Goal: Task Accomplishment & Management: Use online tool/utility

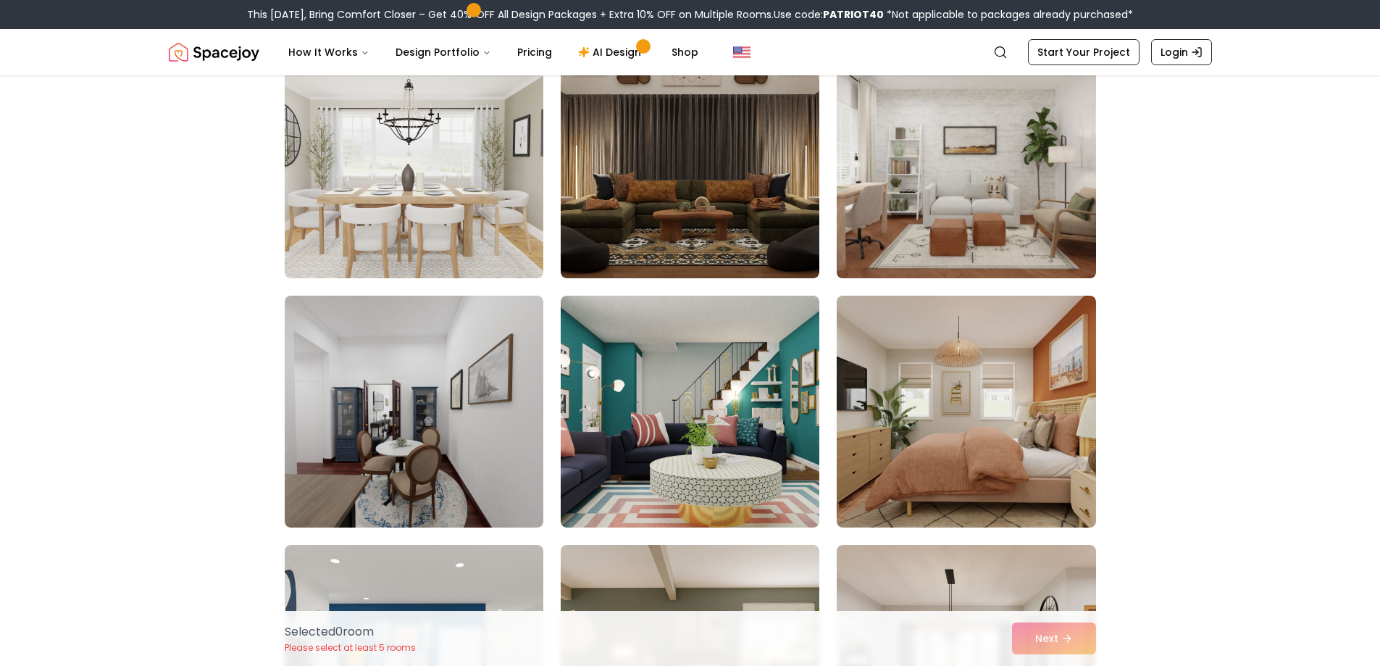
scroll to position [4129, 0]
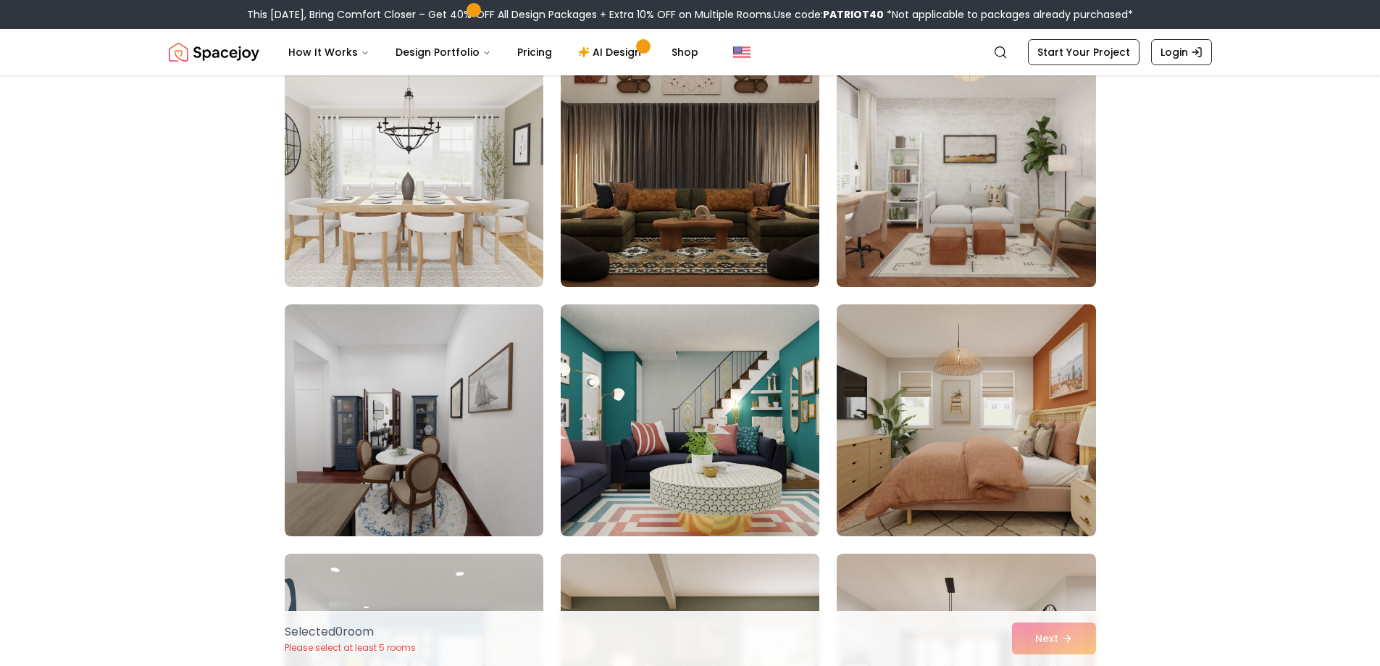
click at [998, 251] on img at bounding box center [966, 170] width 272 height 243
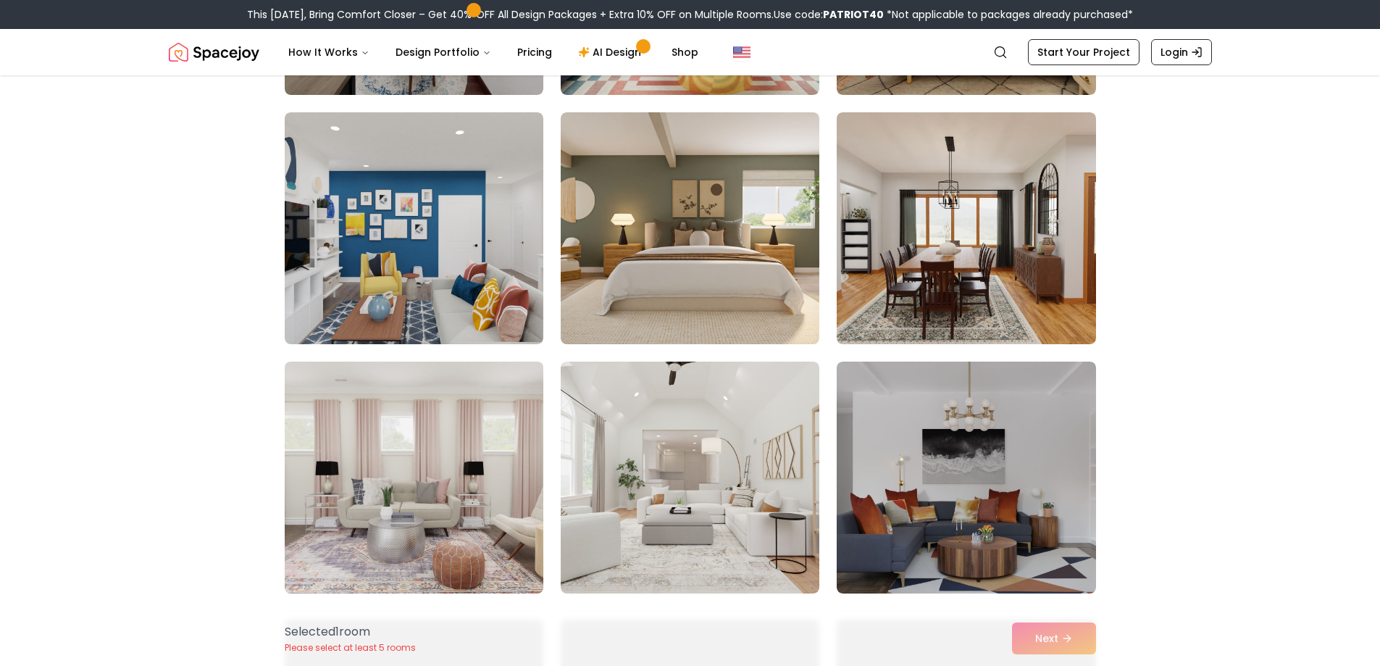
scroll to position [4709, 0]
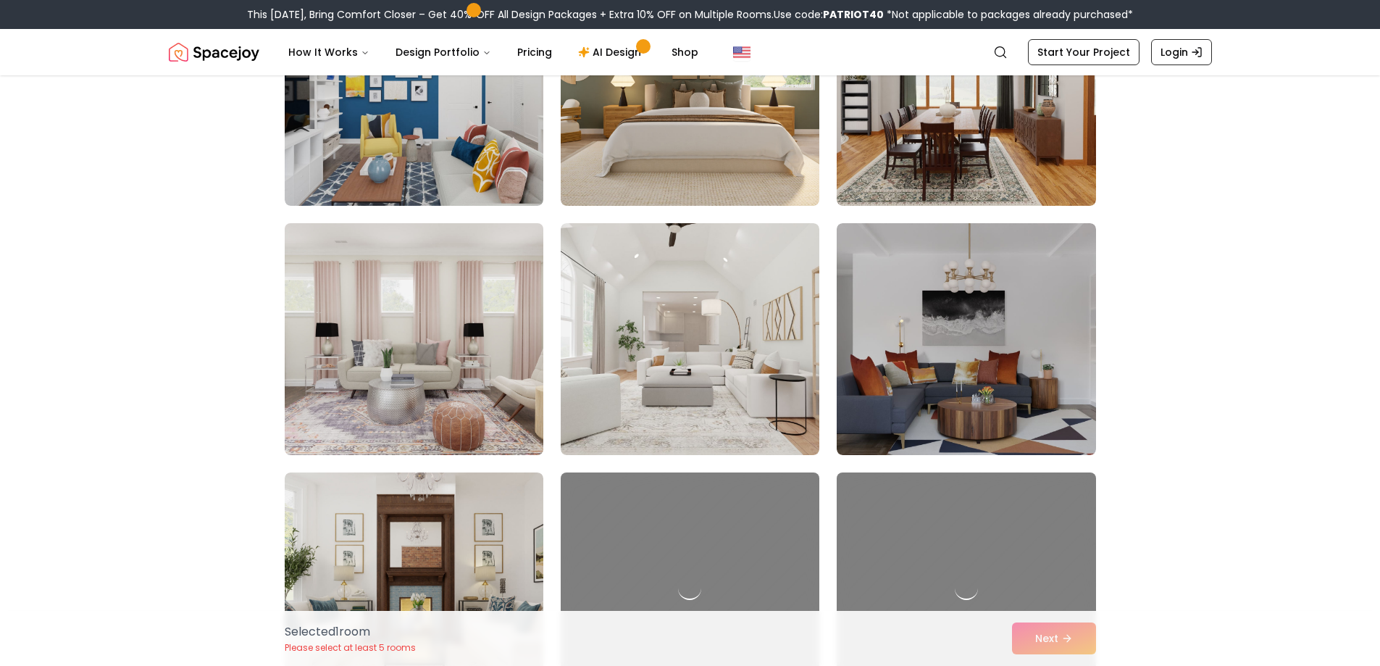
click at [490, 380] on img at bounding box center [414, 338] width 272 height 243
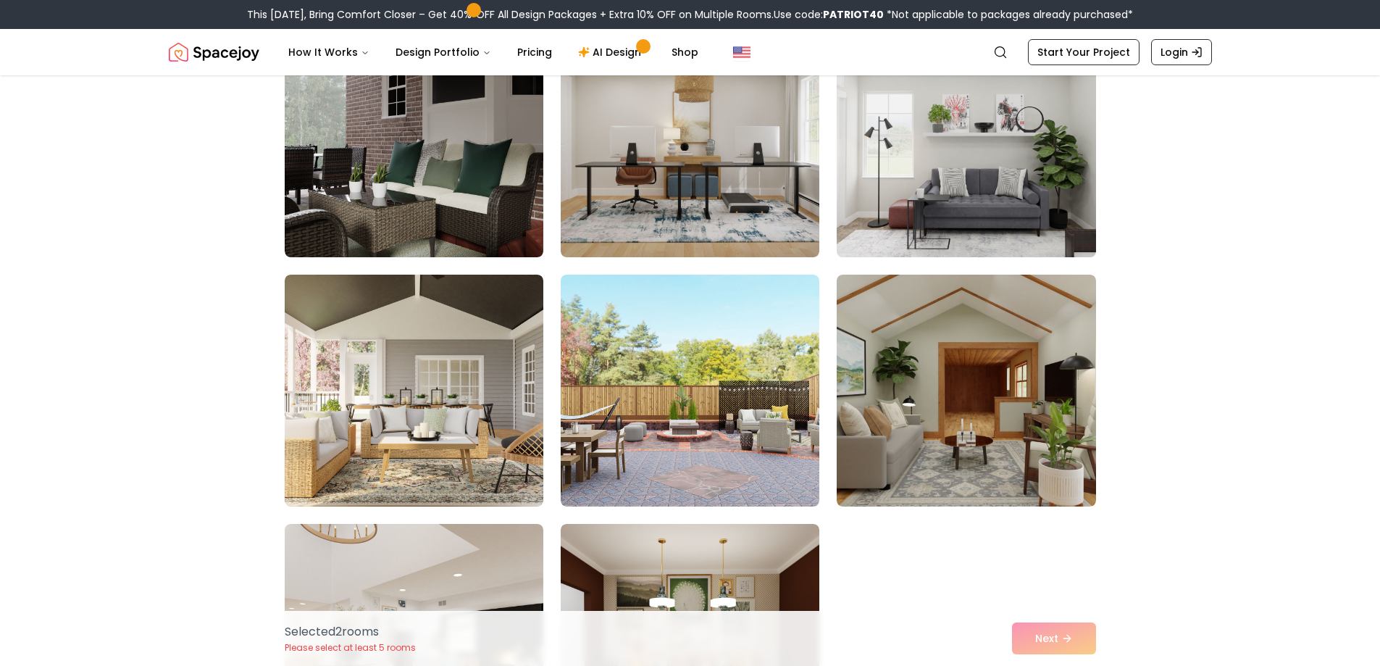
scroll to position [6158, 0]
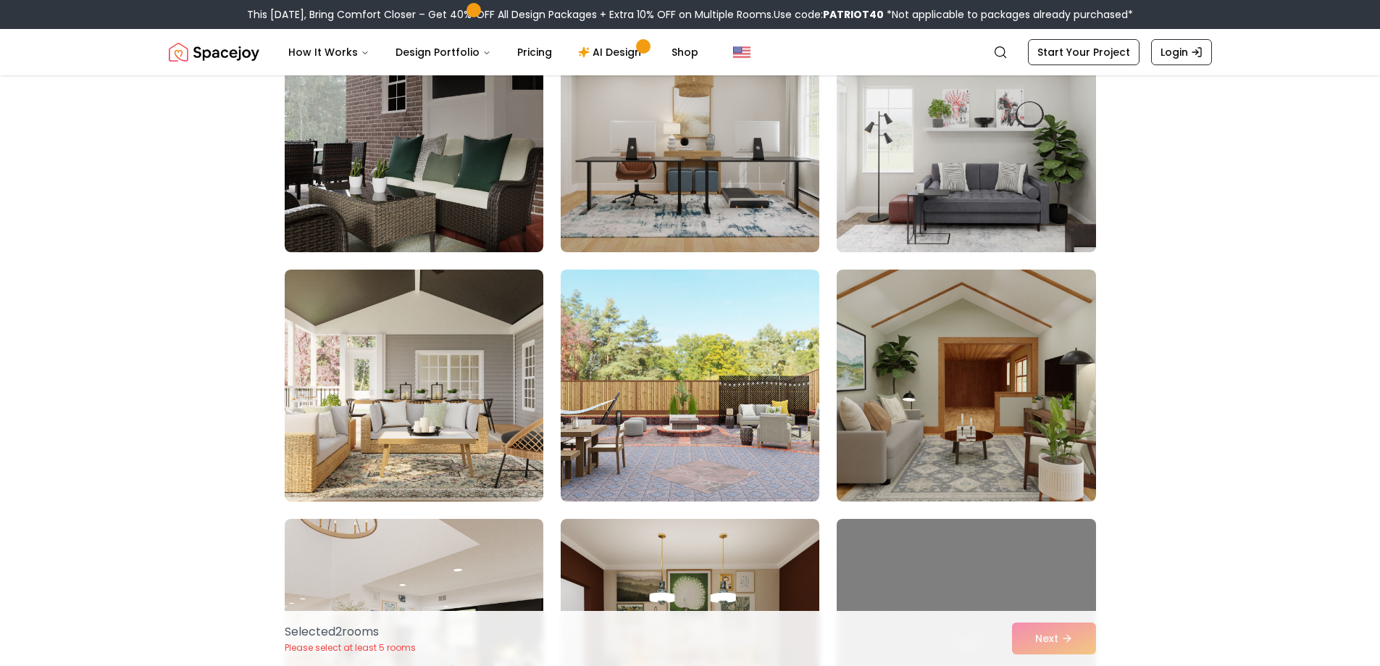
click at [996, 167] on img at bounding box center [966, 135] width 272 height 243
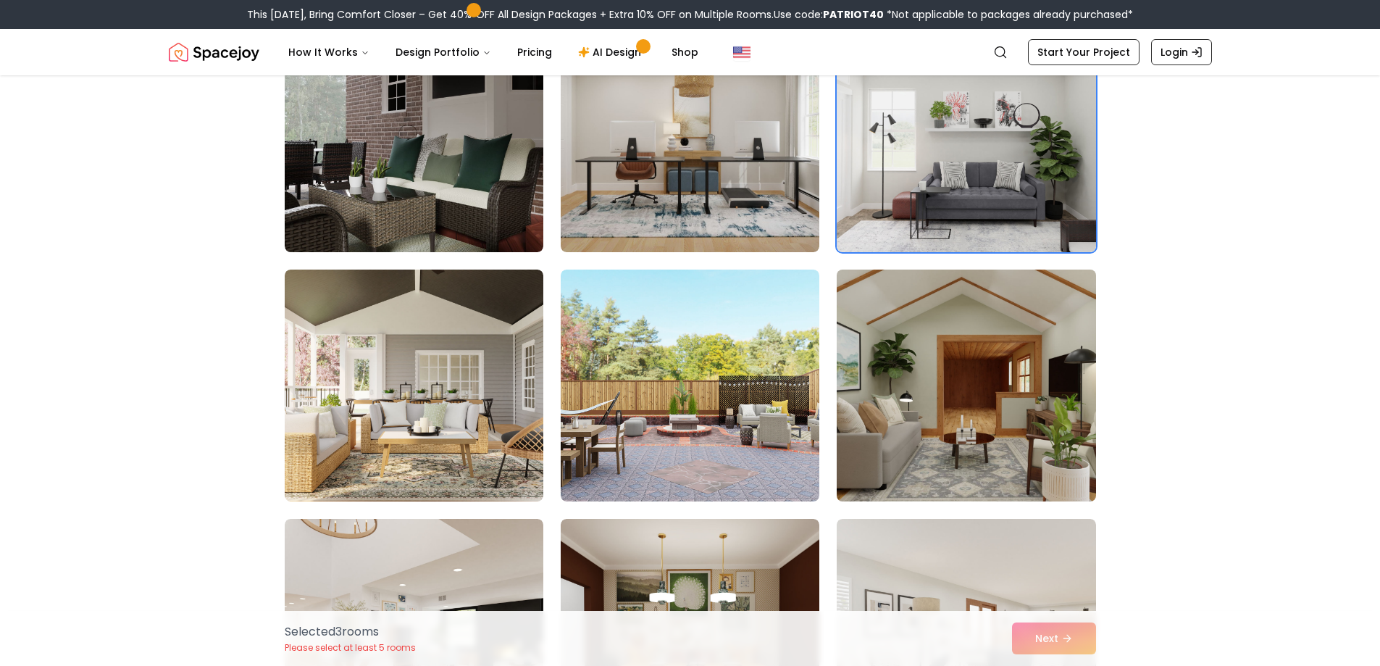
click at [1016, 373] on img at bounding box center [966, 385] width 272 height 243
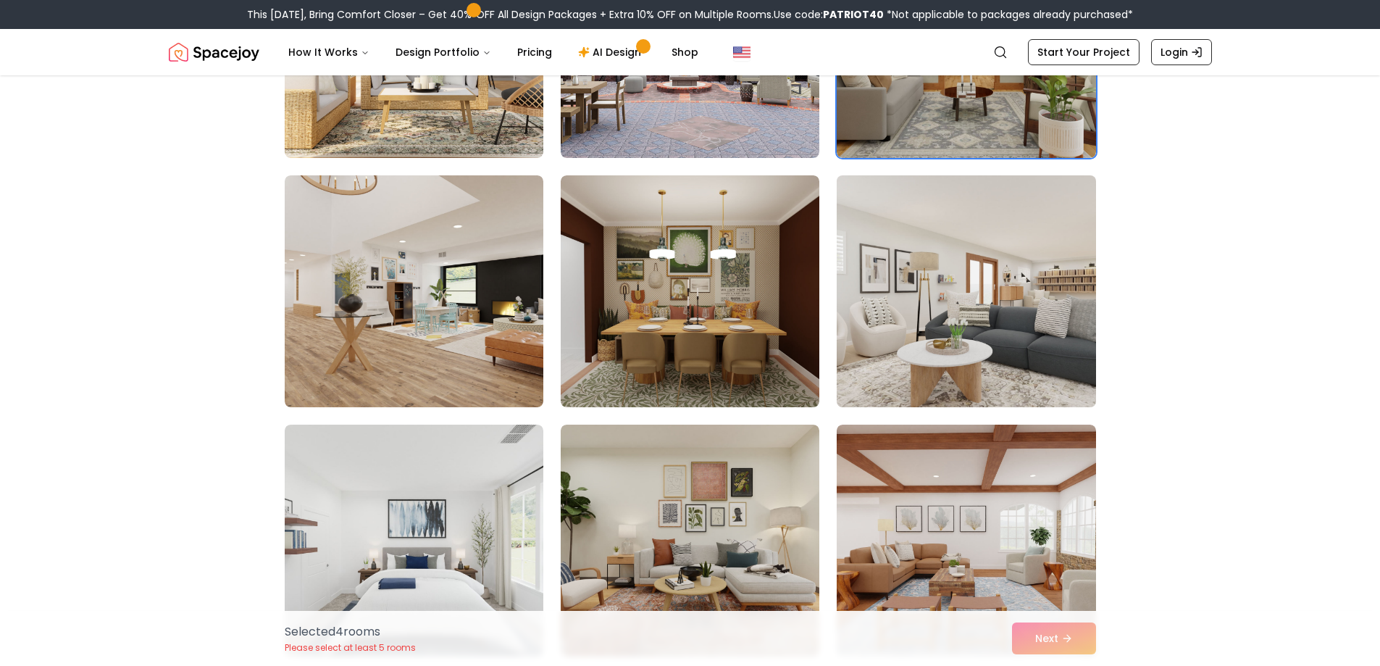
scroll to position [6520, 0]
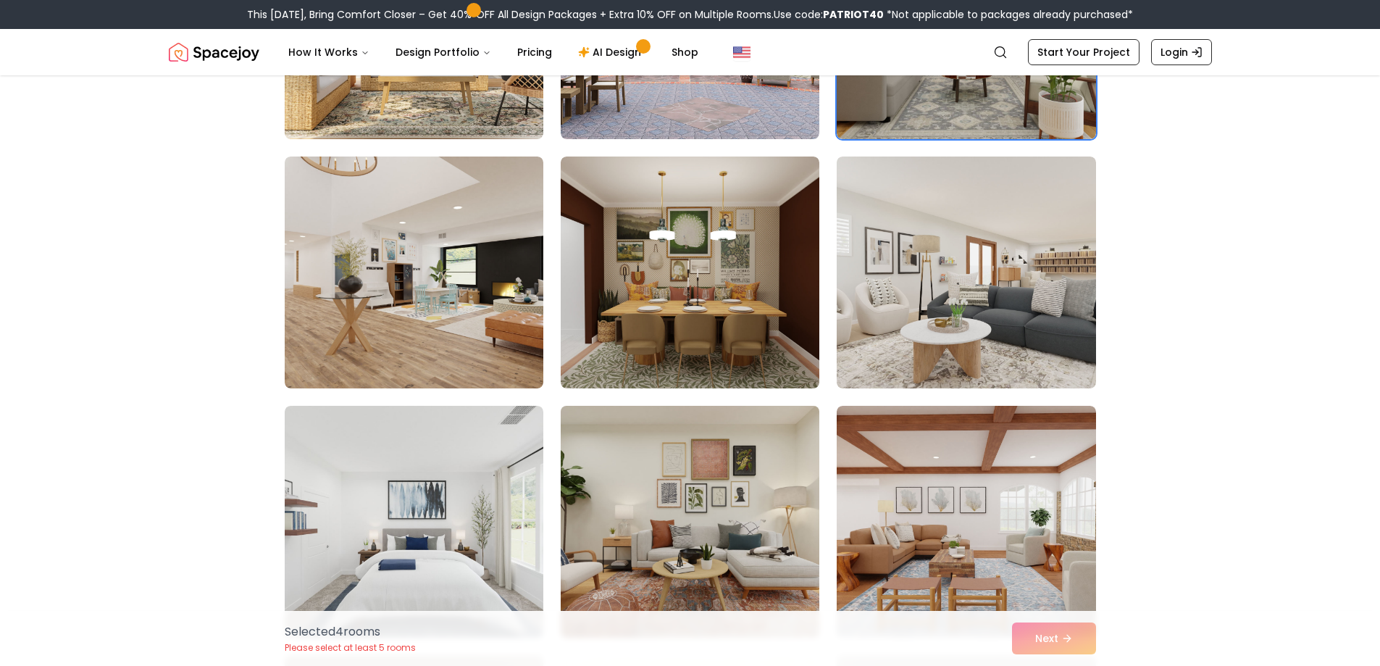
click at [599, 460] on img at bounding box center [690, 521] width 272 height 243
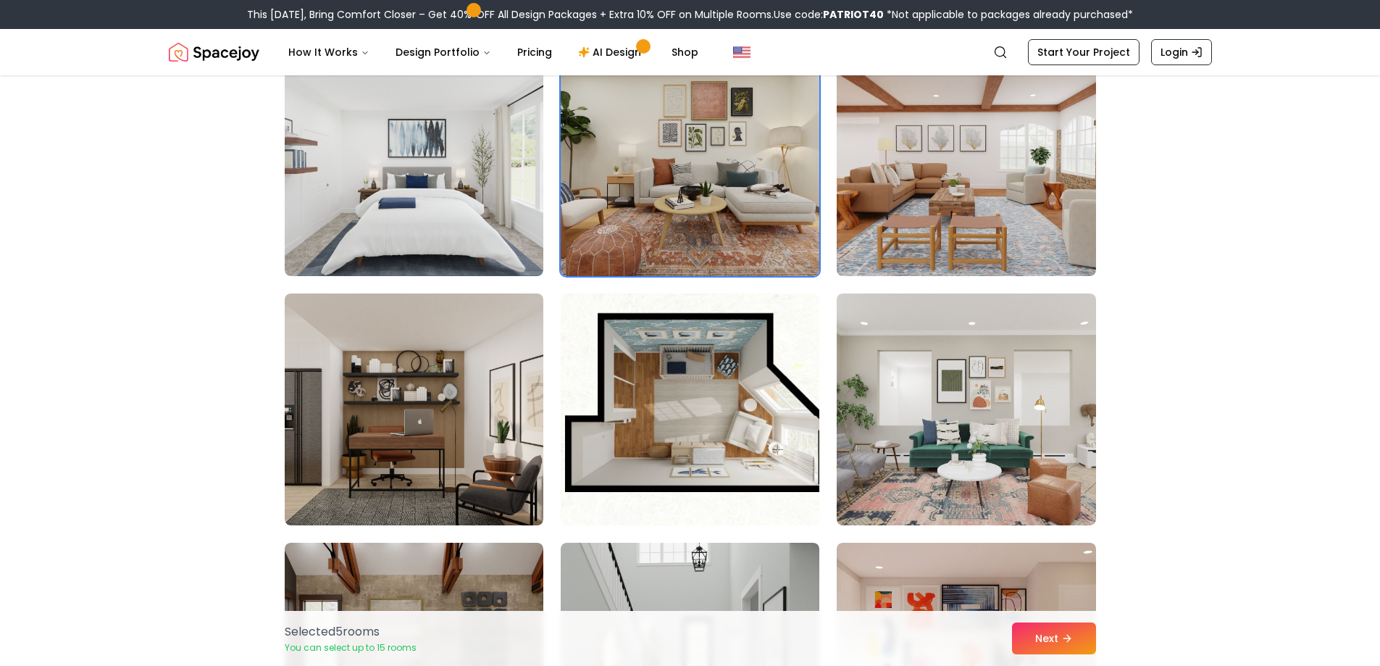
scroll to position [6882, 0]
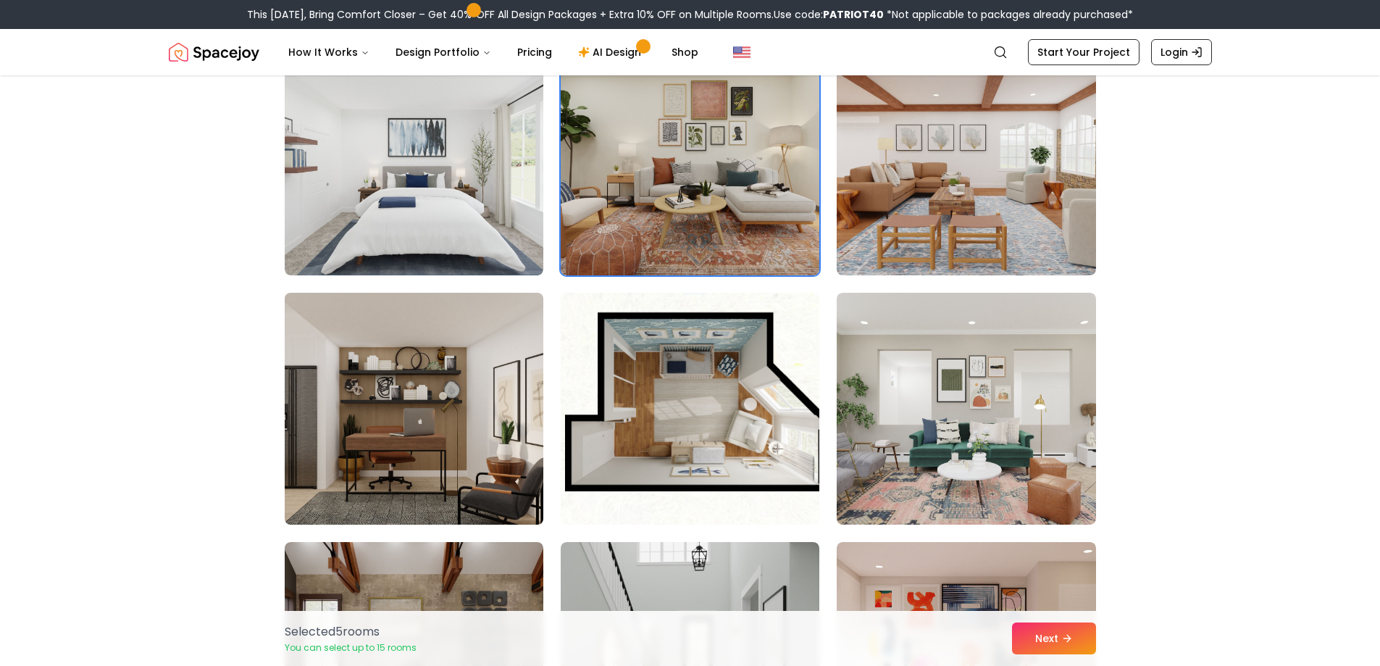
click at [493, 447] on img at bounding box center [414, 408] width 272 height 243
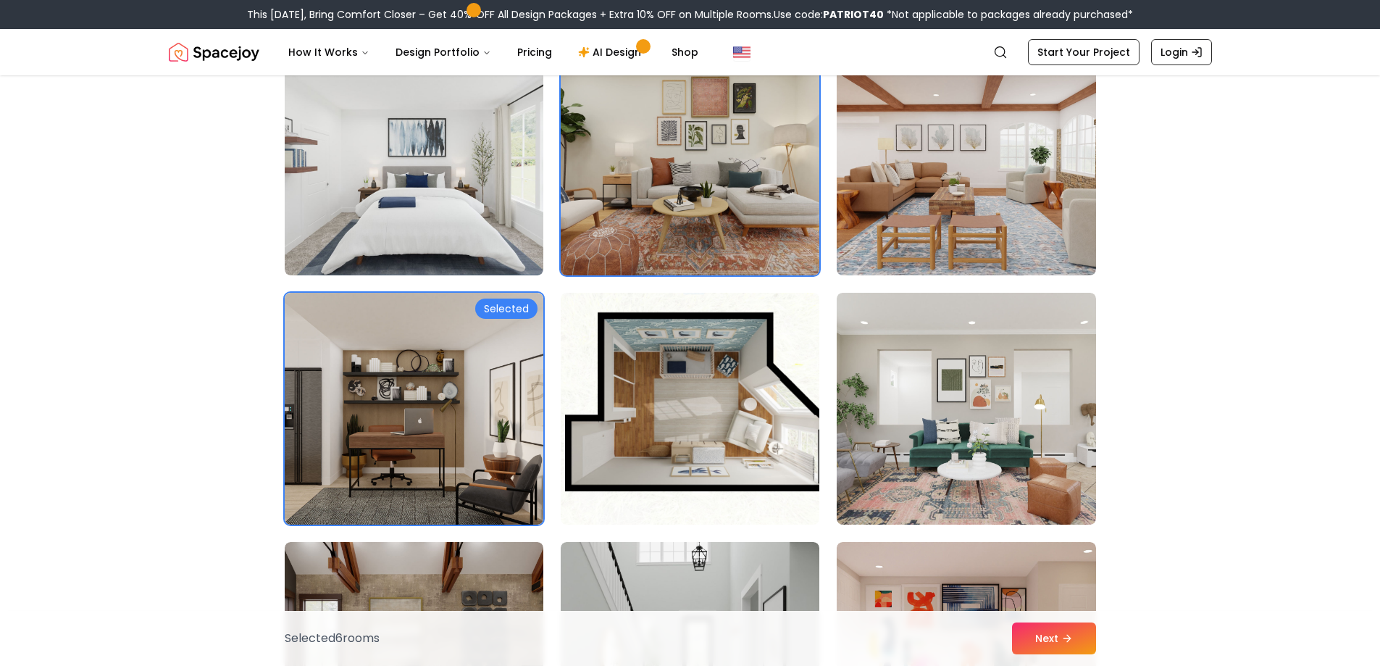
click at [758, 183] on img at bounding box center [690, 159] width 272 height 243
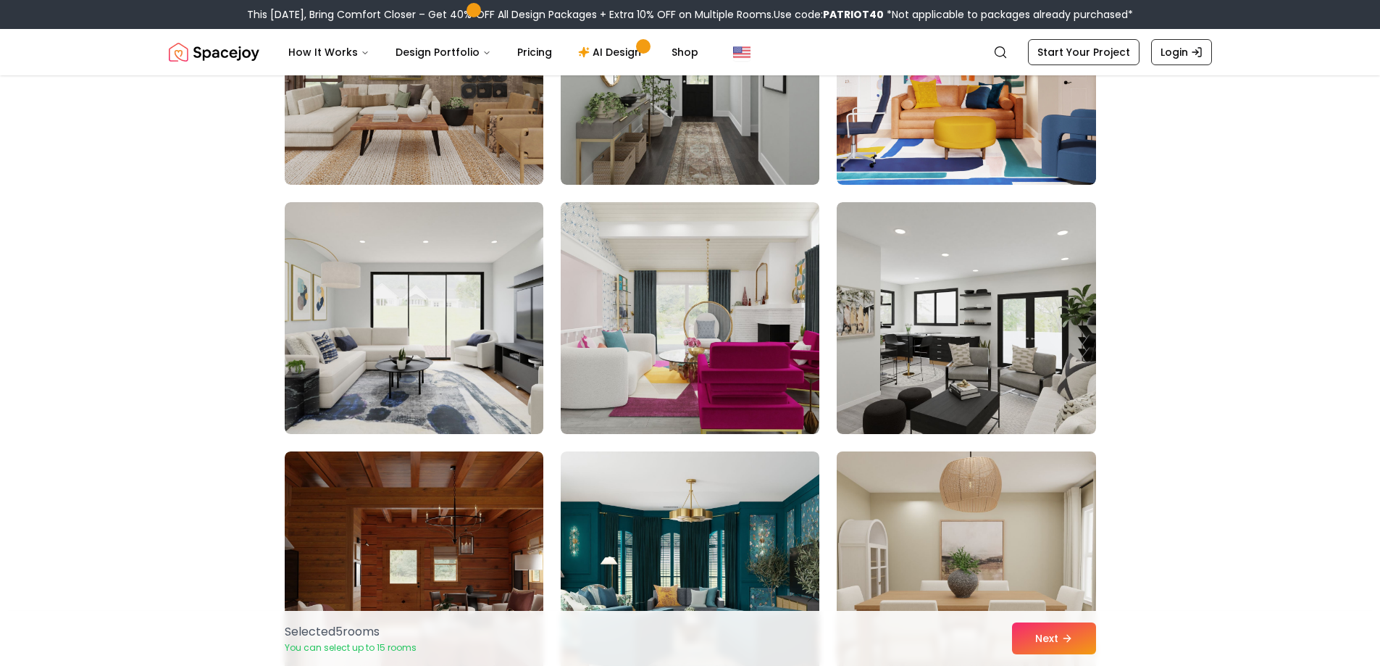
scroll to position [7679, 0]
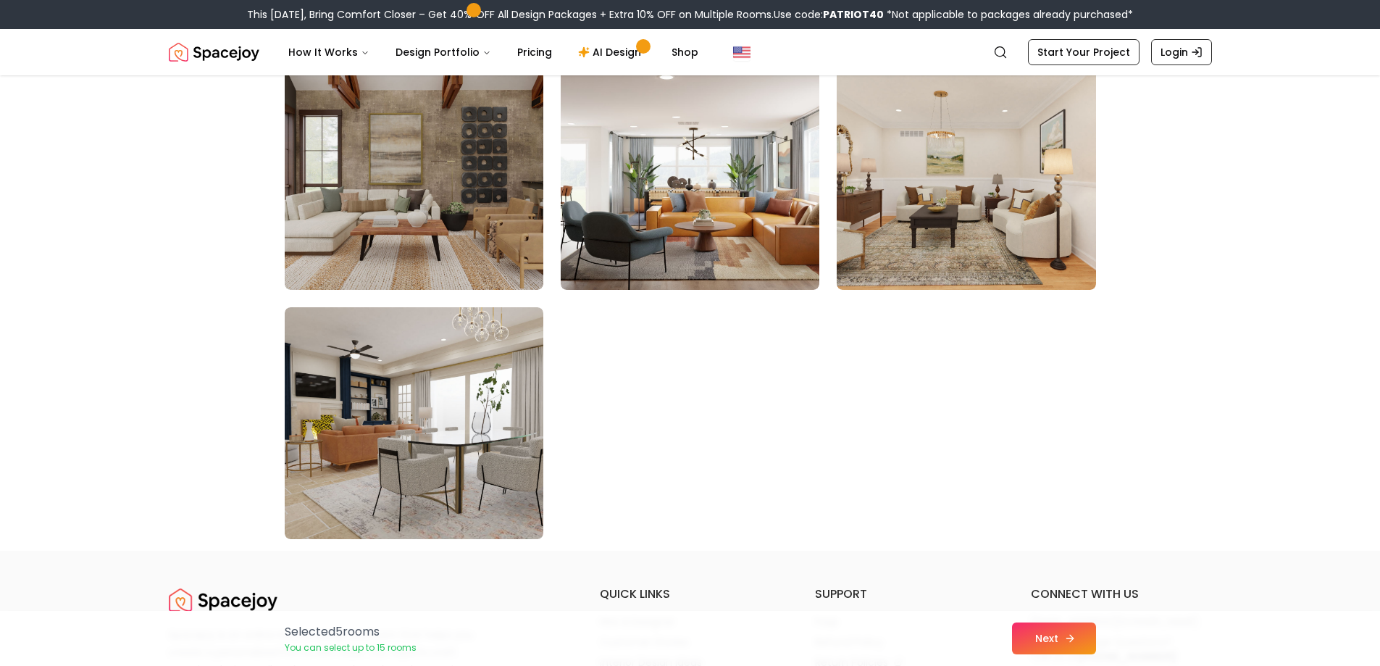
click at [1052, 640] on button "Next" at bounding box center [1054, 638] width 84 height 32
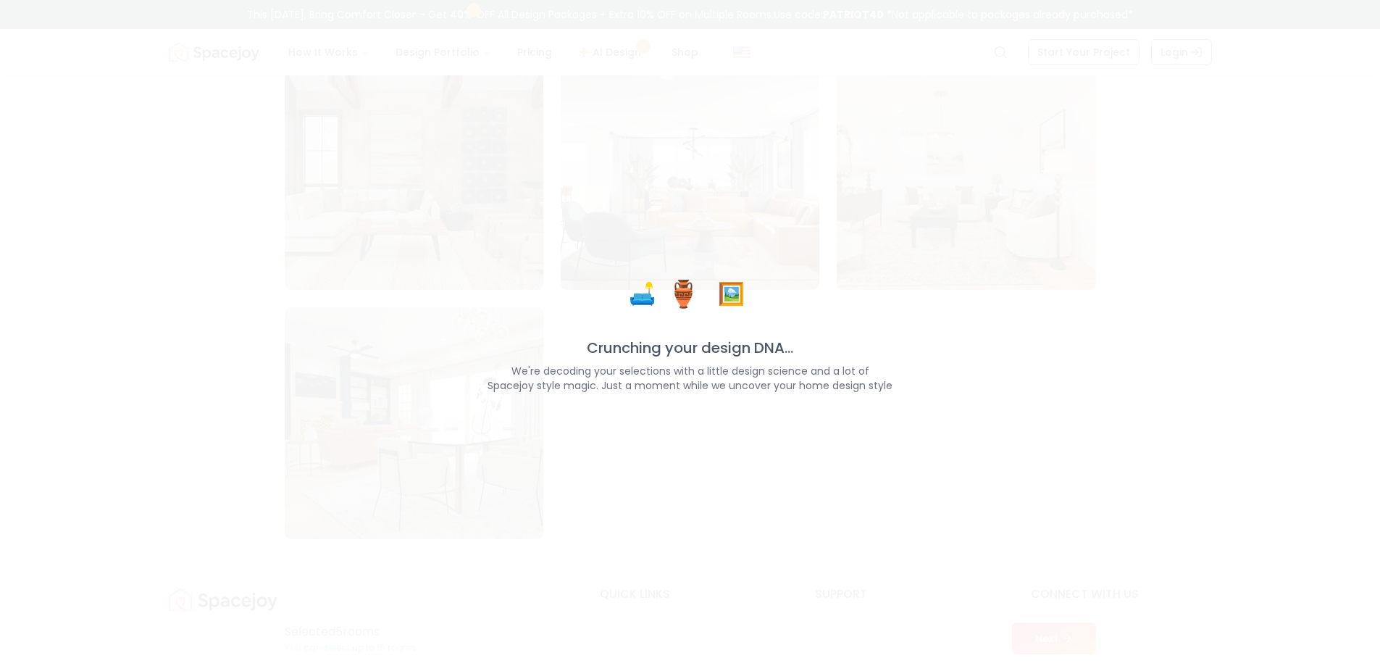
scroll to position [8114, 0]
